Goal: Check status: Check status

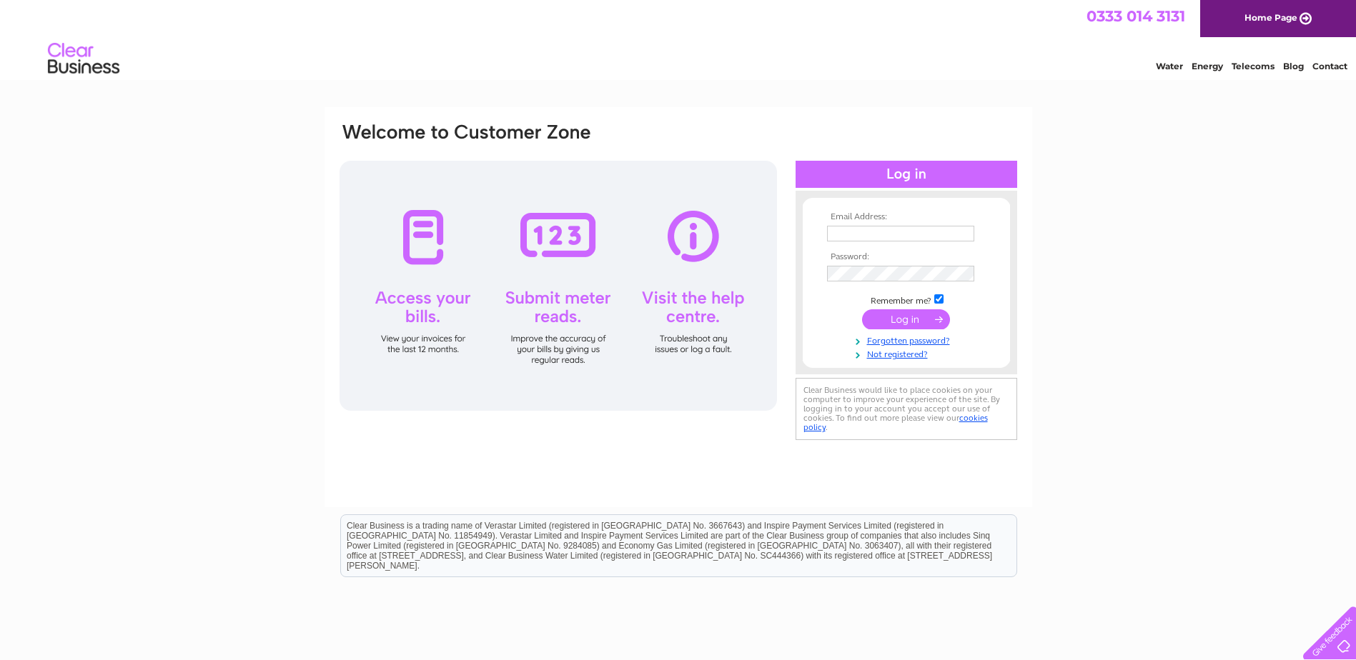
type input "[EMAIL_ADDRESS][DOMAIN_NAME]"
click at [901, 317] on input "submit" at bounding box center [906, 320] width 88 height 20
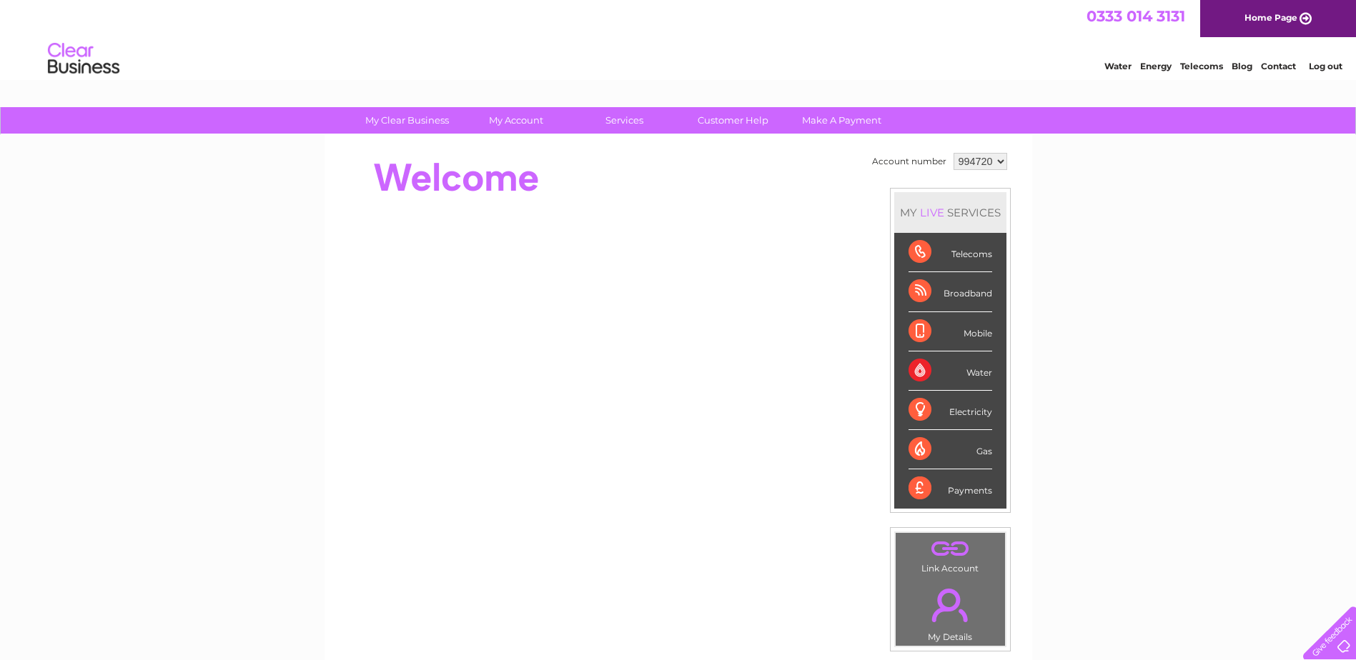
click at [916, 490] on div "Payments" at bounding box center [951, 489] width 84 height 39
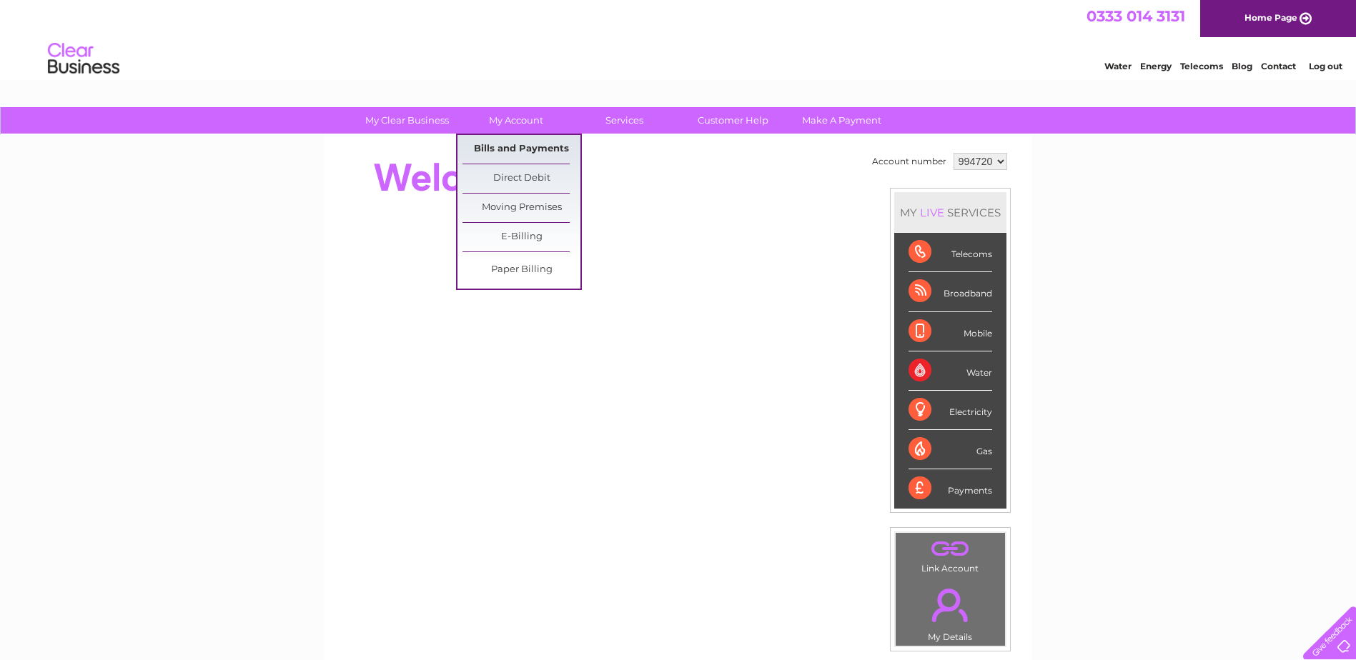
click at [511, 148] on link "Bills and Payments" at bounding box center [521, 149] width 118 height 29
click at [498, 147] on link "Bills and Payments" at bounding box center [521, 149] width 118 height 29
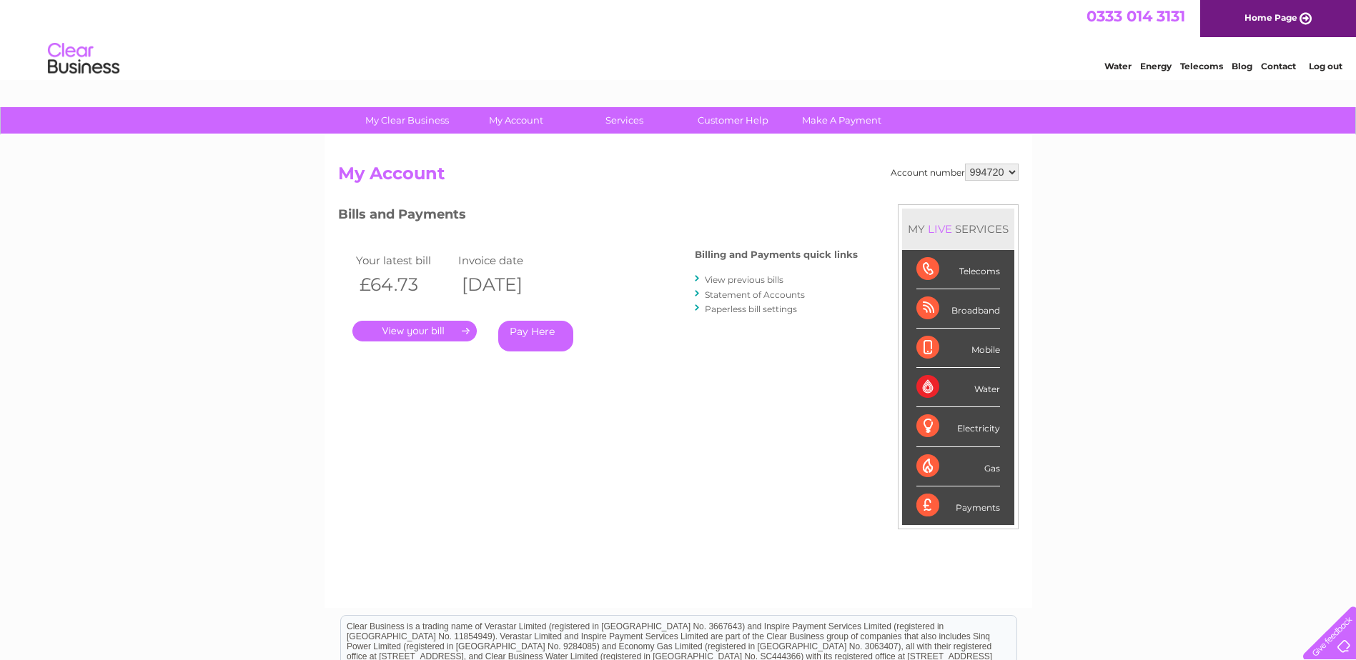
click at [1010, 176] on select "994720" at bounding box center [992, 172] width 54 height 17
click at [743, 278] on link "View previous bills" at bounding box center [744, 279] width 79 height 11
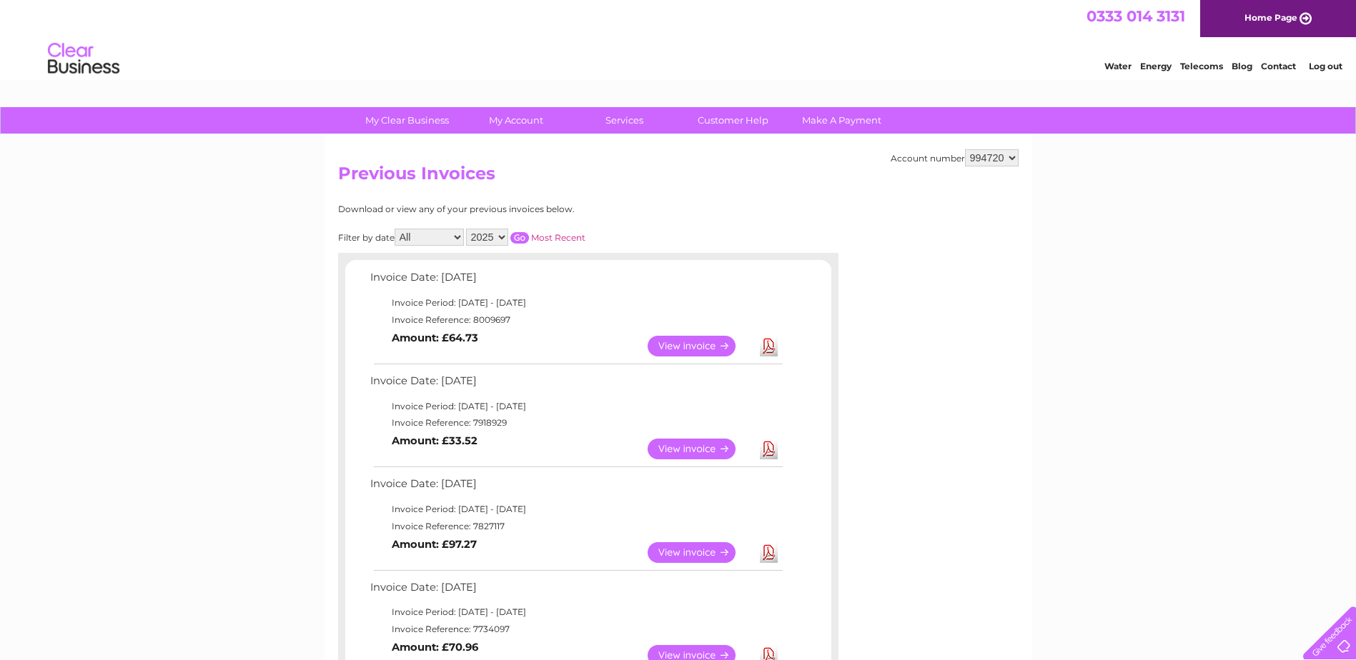
click at [1010, 159] on select "994720" at bounding box center [992, 157] width 54 height 17
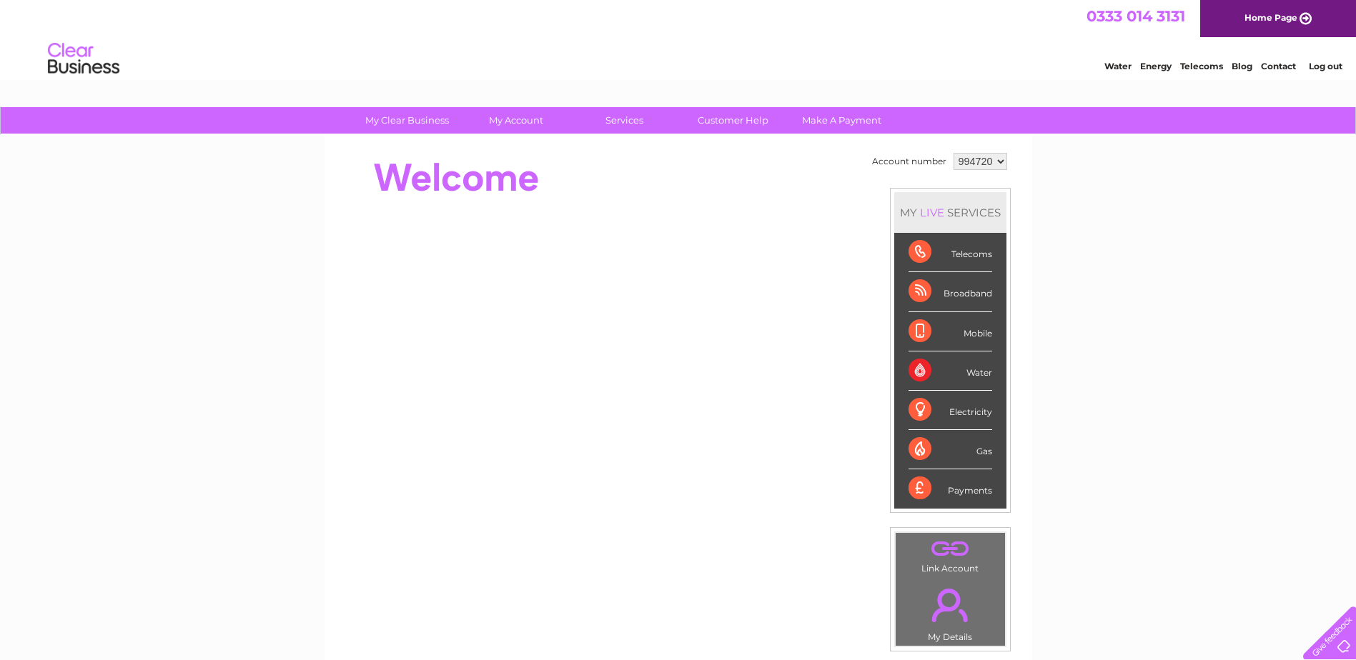
click at [1001, 161] on select "994720" at bounding box center [981, 161] width 54 height 17
